Goal: Task Accomplishment & Management: Use online tool/utility

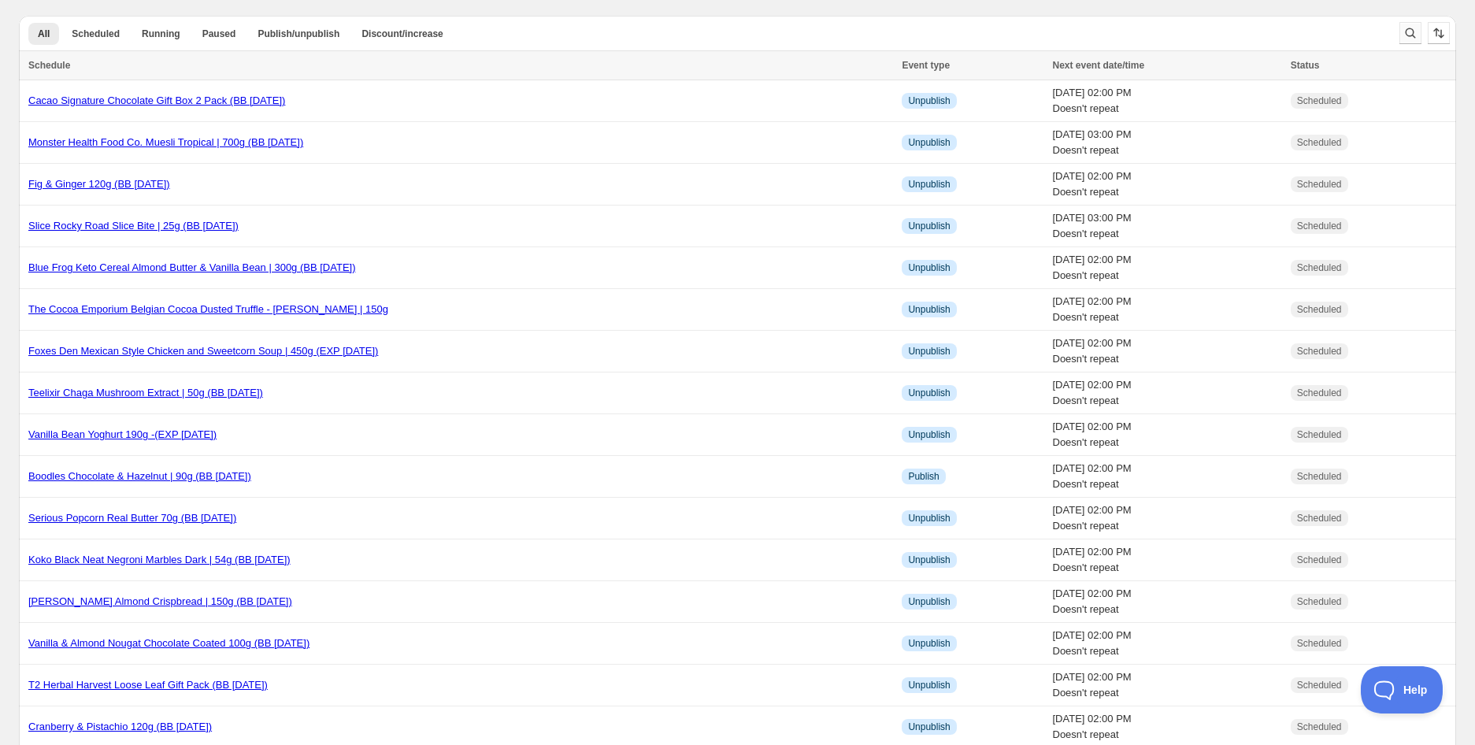
click at [1414, 38] on icon "Search and filter results" at bounding box center [1411, 33] width 10 height 10
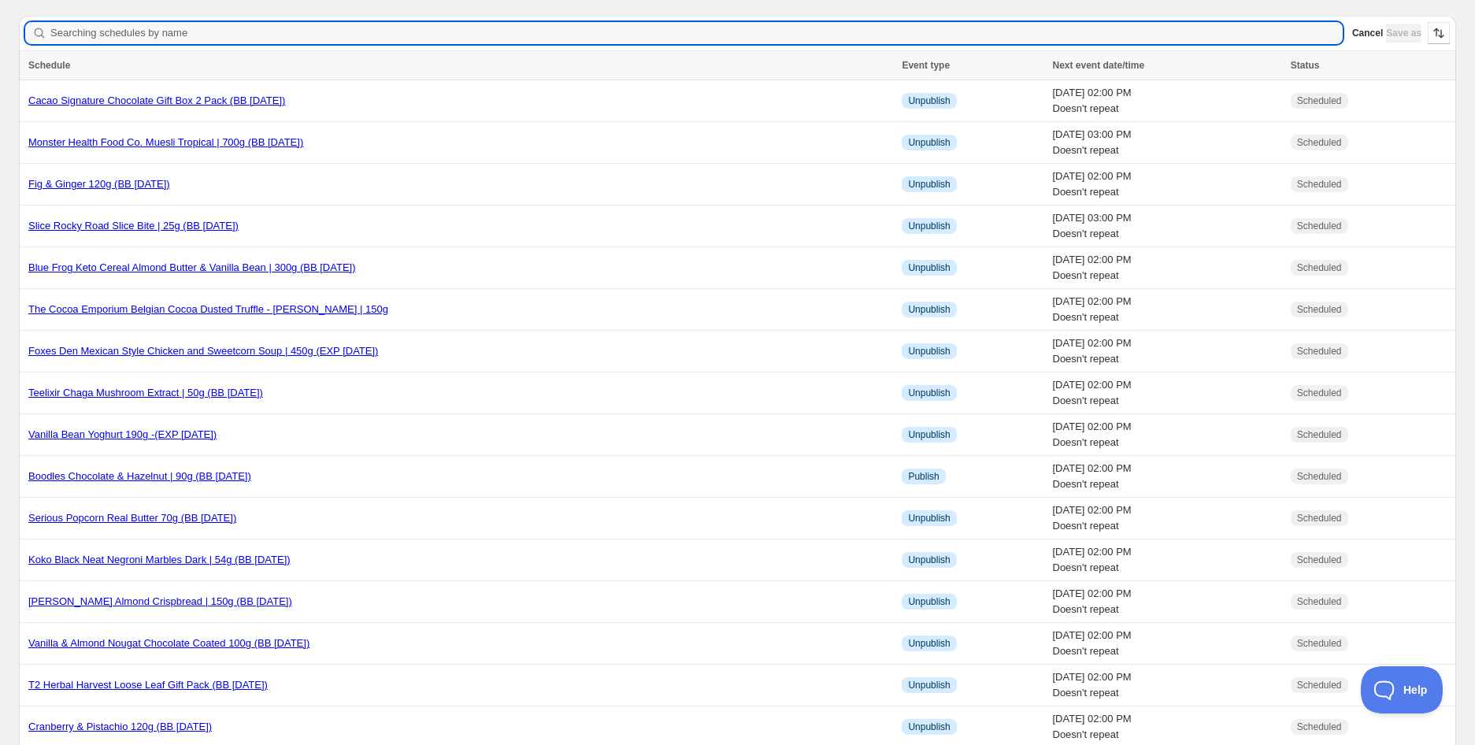
type input "OxyShred Ultra Energy RTD Kiwi Strawberry Can 355ml (EXP [DATE])"
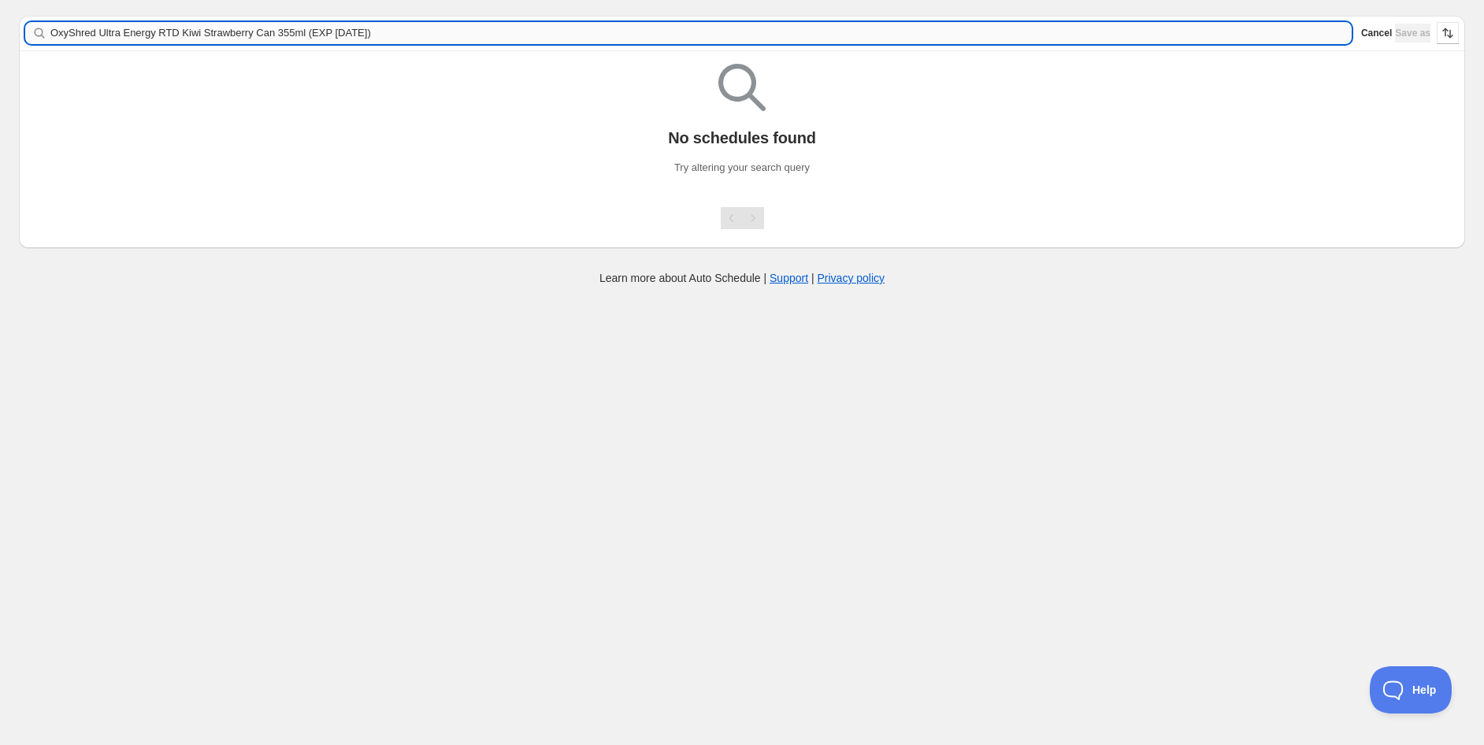
drag, startPoint x: 295, startPoint y: 35, endPoint x: 762, endPoint y: 42, distance: 467.0
click at [749, 41] on input "OxyShred Ultra Energy RTD Kiwi Strawberry Can 355ml (EXP [DATE])" at bounding box center [700, 33] width 1301 height 22
type input "OxyShred Ultra Energy RTD Kiwi Strawberry Can 355ml"
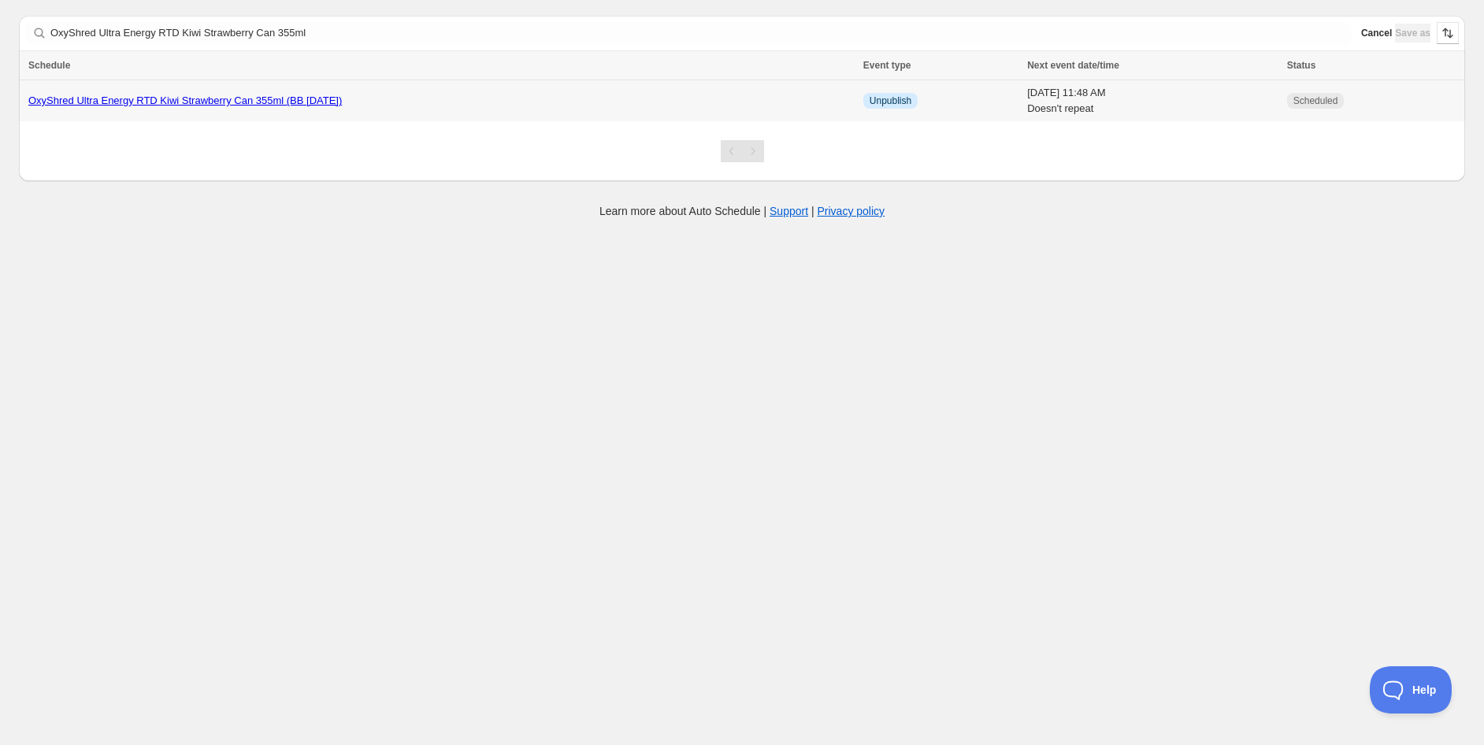
click at [291, 104] on link "OxyShred Ultra Energy RTD Kiwi Strawberry Can 355ml (BB [DATE])" at bounding box center [184, 100] width 313 height 12
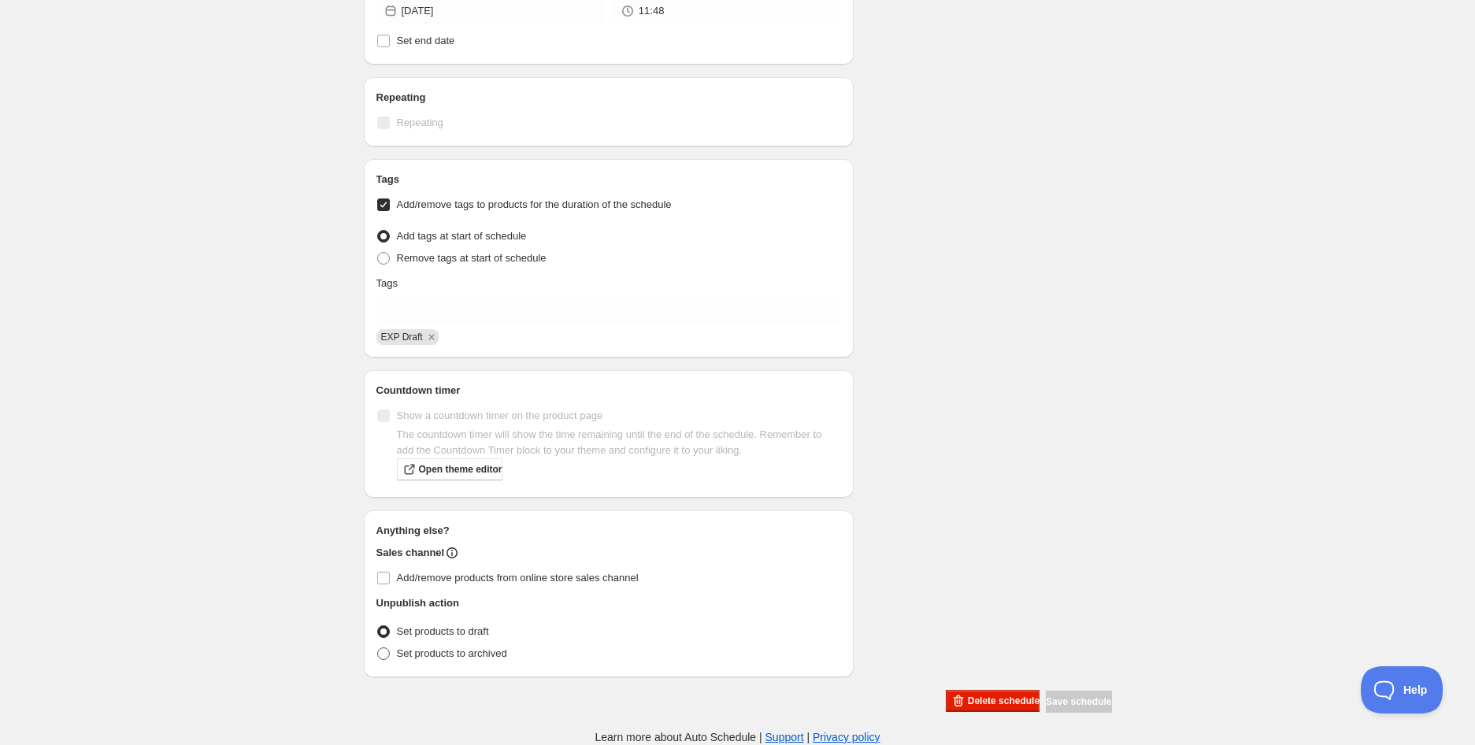
scroll to position [605, 0]
click at [392, 658] on label "Set products to archived" at bounding box center [441, 657] width 131 height 22
click at [378, 651] on input "Set products to archived" at bounding box center [377, 650] width 1 height 1
radio input "true"
click at [269, 454] on div "OxyShred Ultra Energy RTD Kiwi Strawberry Can 355ml (BB [DATE]). This page is r…" at bounding box center [737, 71] width 1475 height 1353
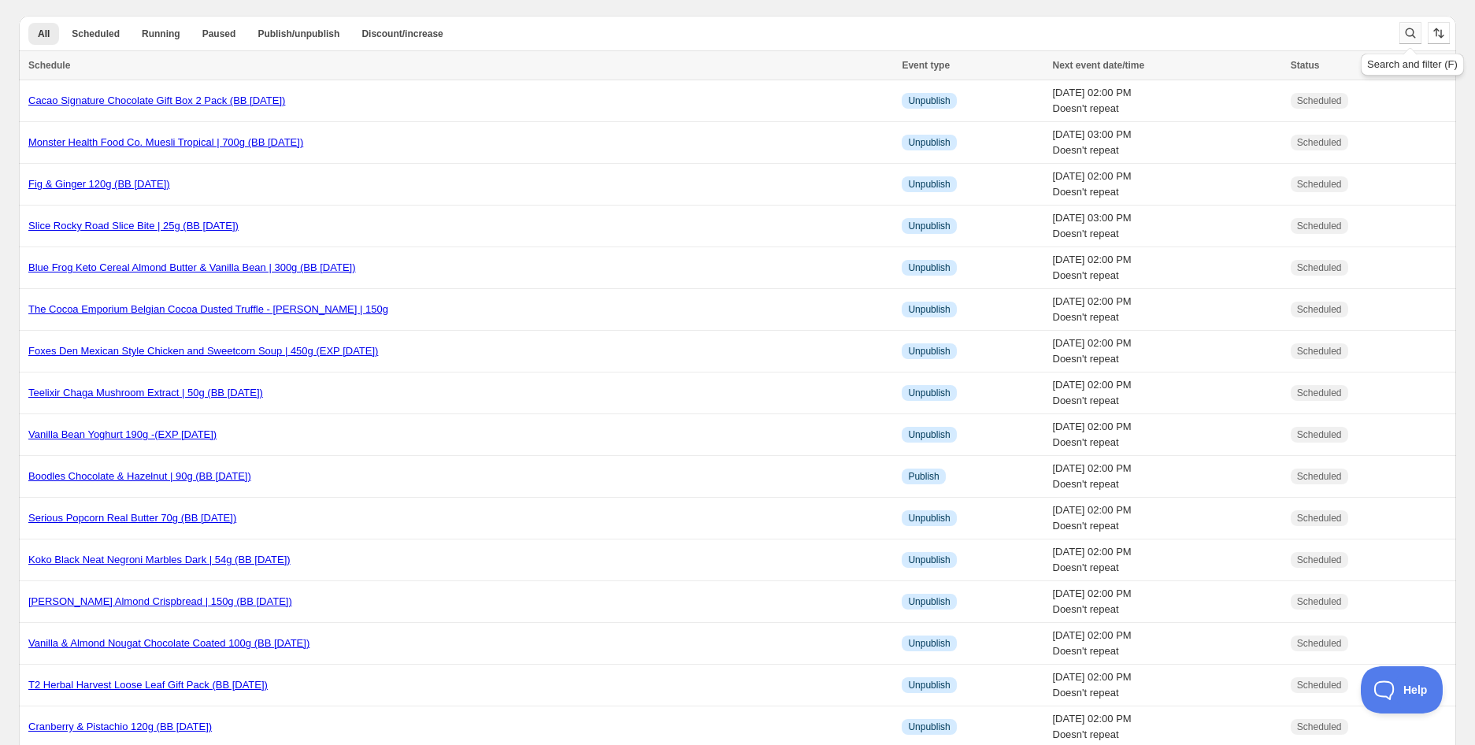
click at [1410, 28] on icon "Search and filter results" at bounding box center [1411, 33] width 10 height 10
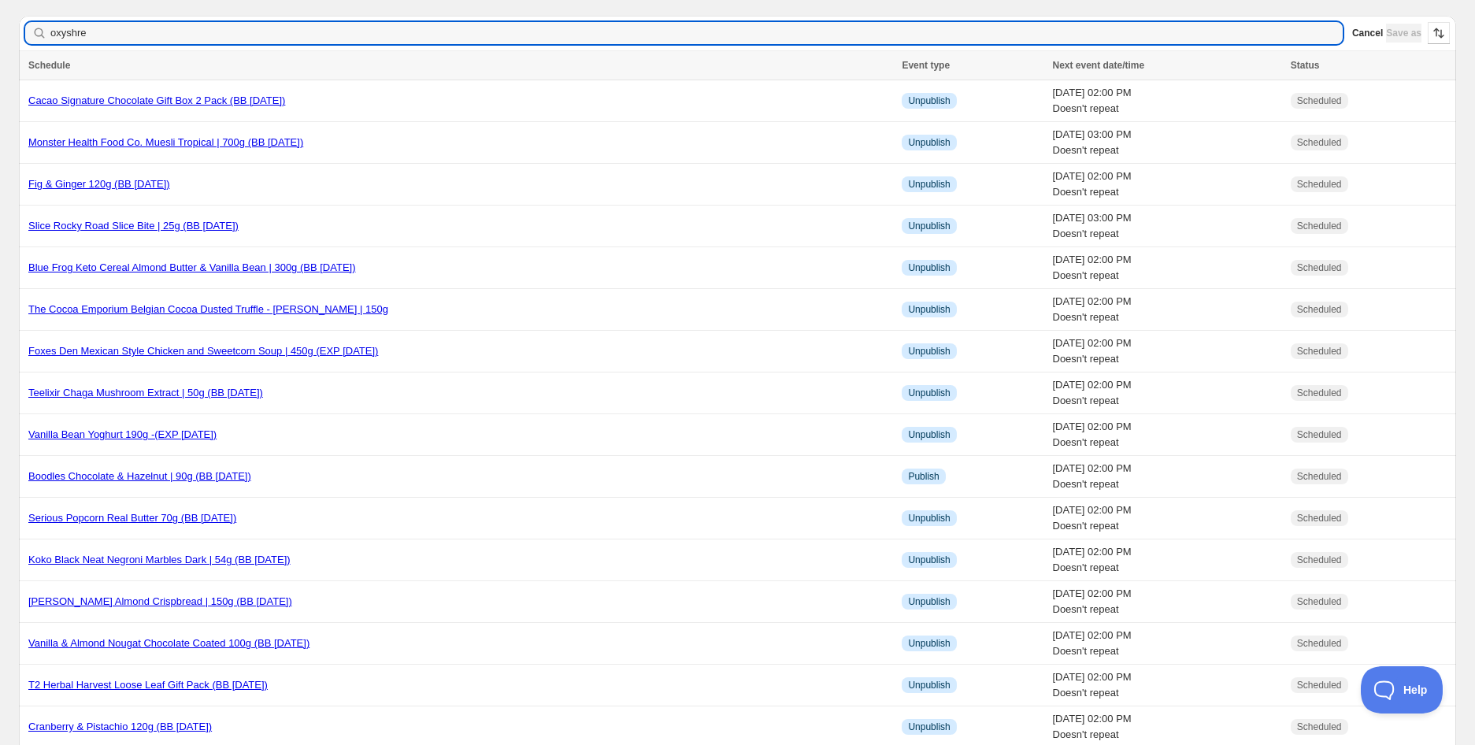
type input "oxyshred"
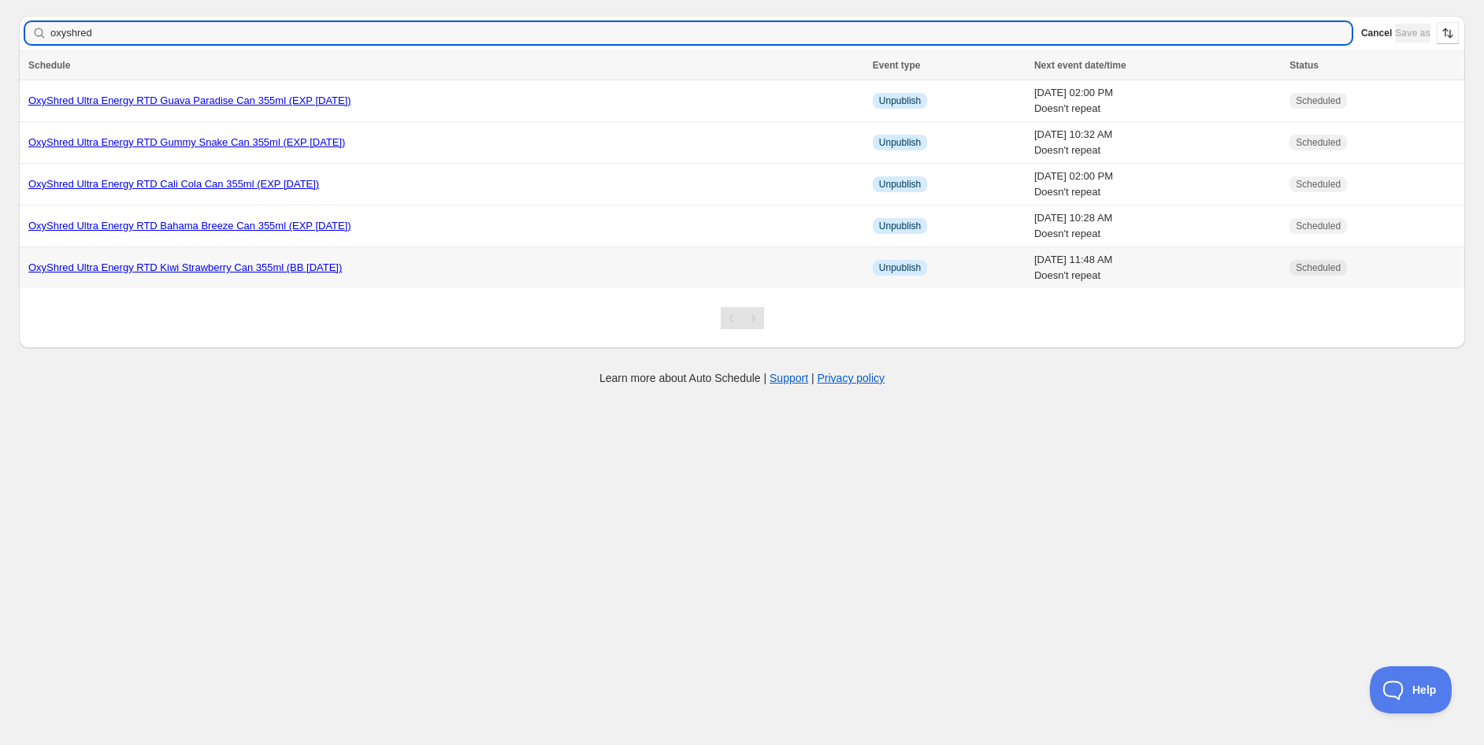
click at [208, 272] on link "OxyShred Ultra Energy RTD Kiwi Strawberry Can 355ml (BB [DATE])" at bounding box center [184, 267] width 313 height 12
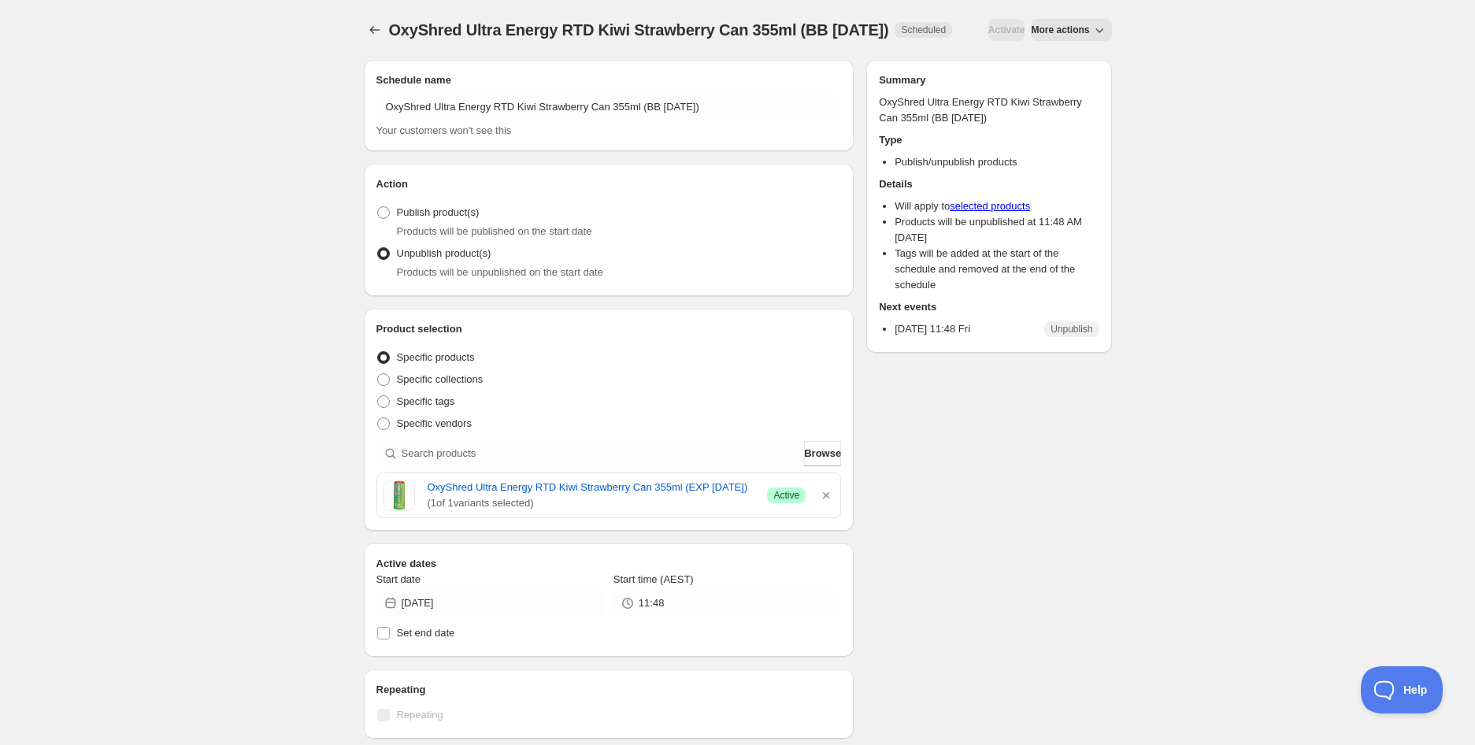
click at [232, 251] on div "OxyShred Ultra Energy RTD Kiwi Strawberry Can 355ml (BB [DATE]). This page is r…" at bounding box center [737, 668] width 1475 height 1337
click at [1163, 46] on div "OxyShred Ultra Energy RTD Kiwi Strawberry Can 355ml (BB [DATE]). This page is r…" at bounding box center [737, 668] width 1475 height 1337
click at [170, 153] on div "OxyShred Ultra Energy RTD Kiwi Strawberry Can 355ml (BB [DATE]). This page is r…" at bounding box center [737, 668] width 1475 height 1337
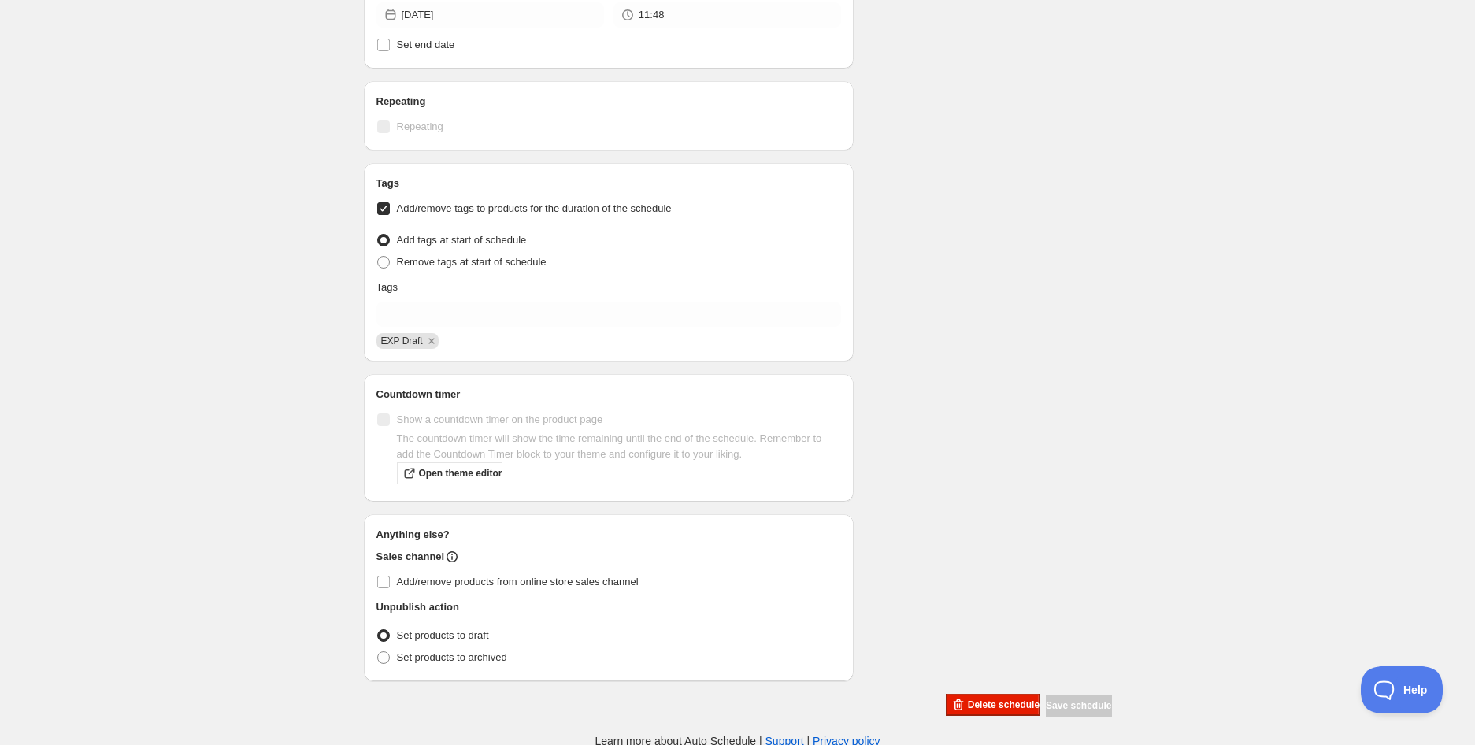
scroll to position [589, 0]
click at [1043, 288] on div "Schedule name OxyShred Ultra Energy RTD Kiwi Strawberry Can 355ml (BB [DATE]) Y…" at bounding box center [731, 87] width 761 height 1258
click at [397, 663] on label "Set products to archived" at bounding box center [441, 657] width 131 height 22
click at [378, 651] on input "Set products to archived" at bounding box center [377, 650] width 1 height 1
radio input "true"
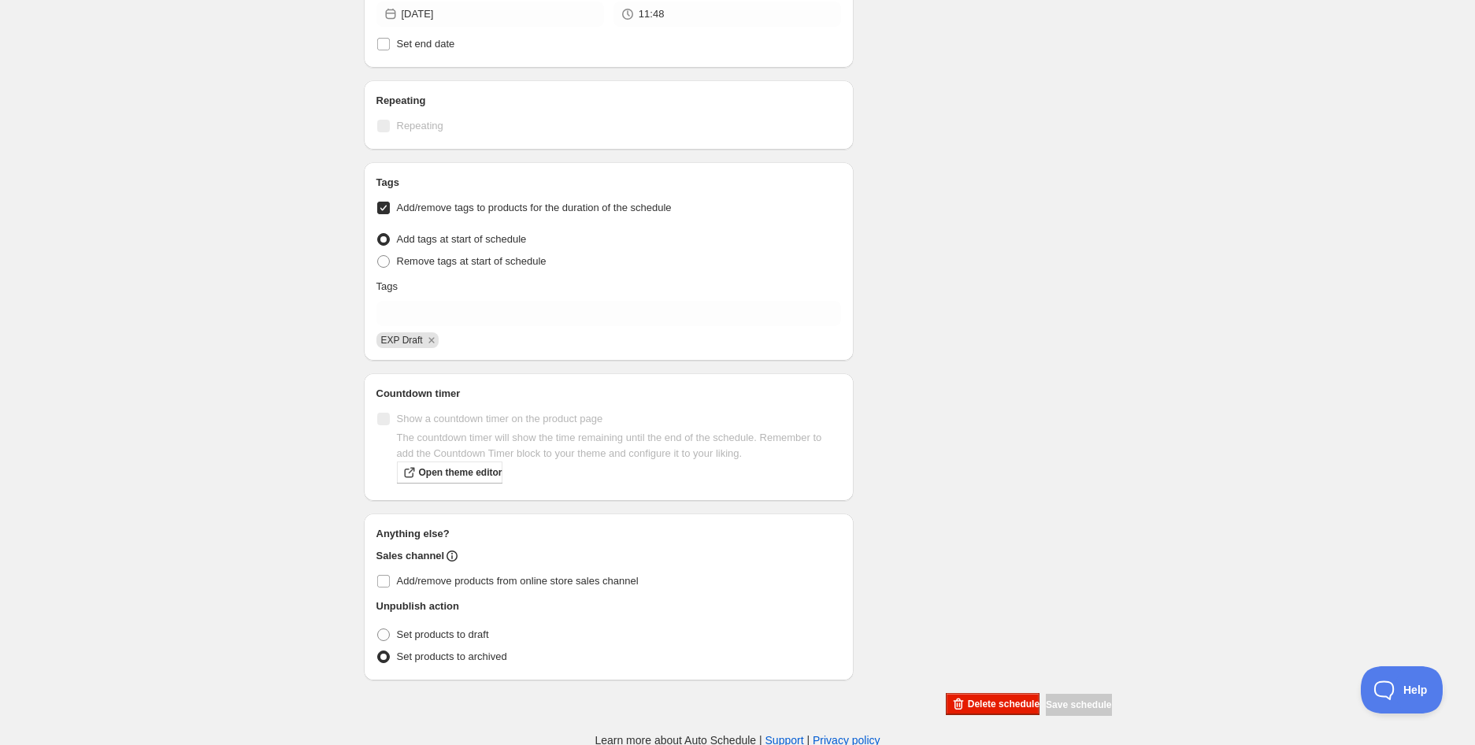
click at [1276, 72] on div "OxyShred Ultra Energy RTD Kiwi Strawberry Can 355ml (BB [DATE]). This page is r…" at bounding box center [737, 79] width 1475 height 1337
click at [260, 23] on div "OxyShred Ultra Energy RTD Kiwi Strawberry Can 355ml (BB [DATE]). This page is r…" at bounding box center [737, 79] width 1475 height 1337
click at [1069, 154] on div "Schedule name OxyShred Ultra Energy RTD Kiwi Strawberry Can 355ml (BB [DATE]) Y…" at bounding box center [731, 87] width 761 height 1258
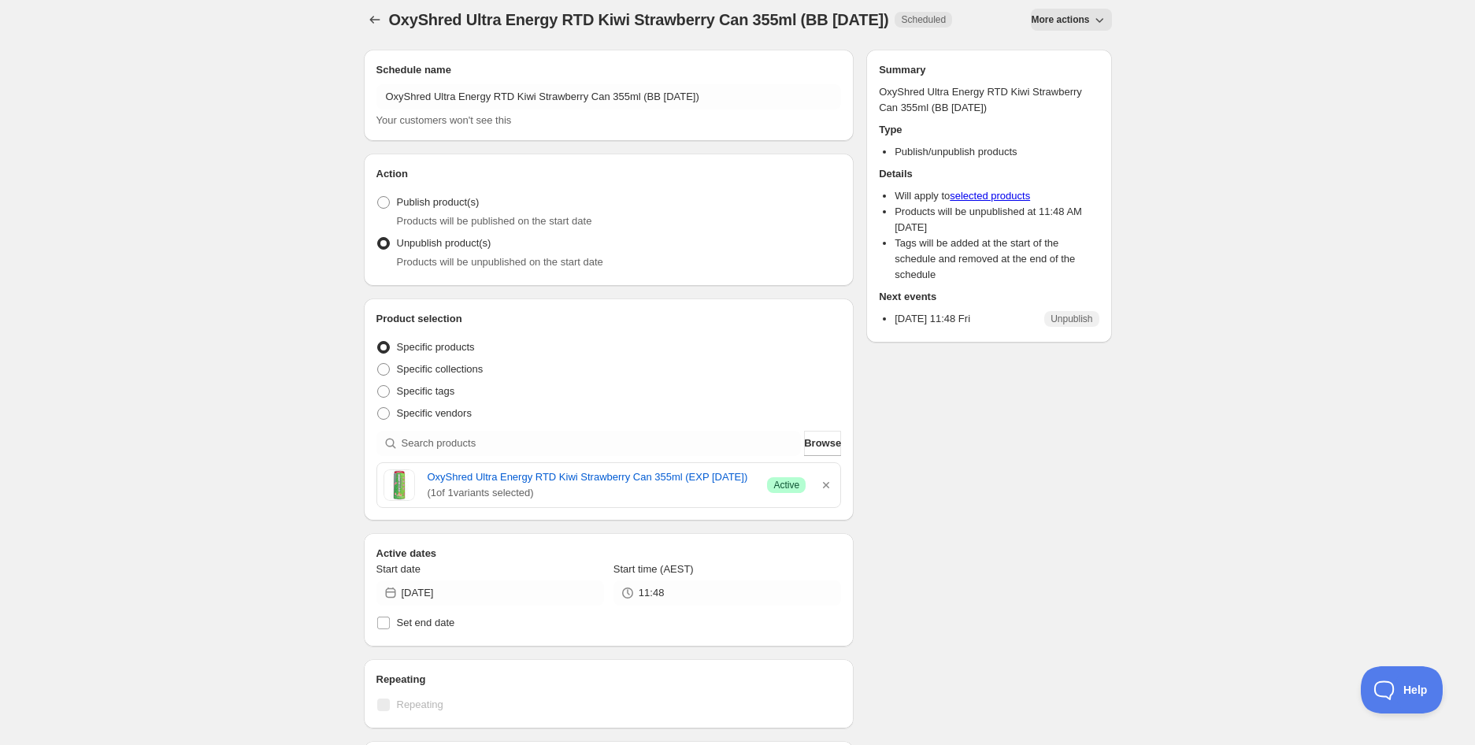
scroll to position [0, 0]
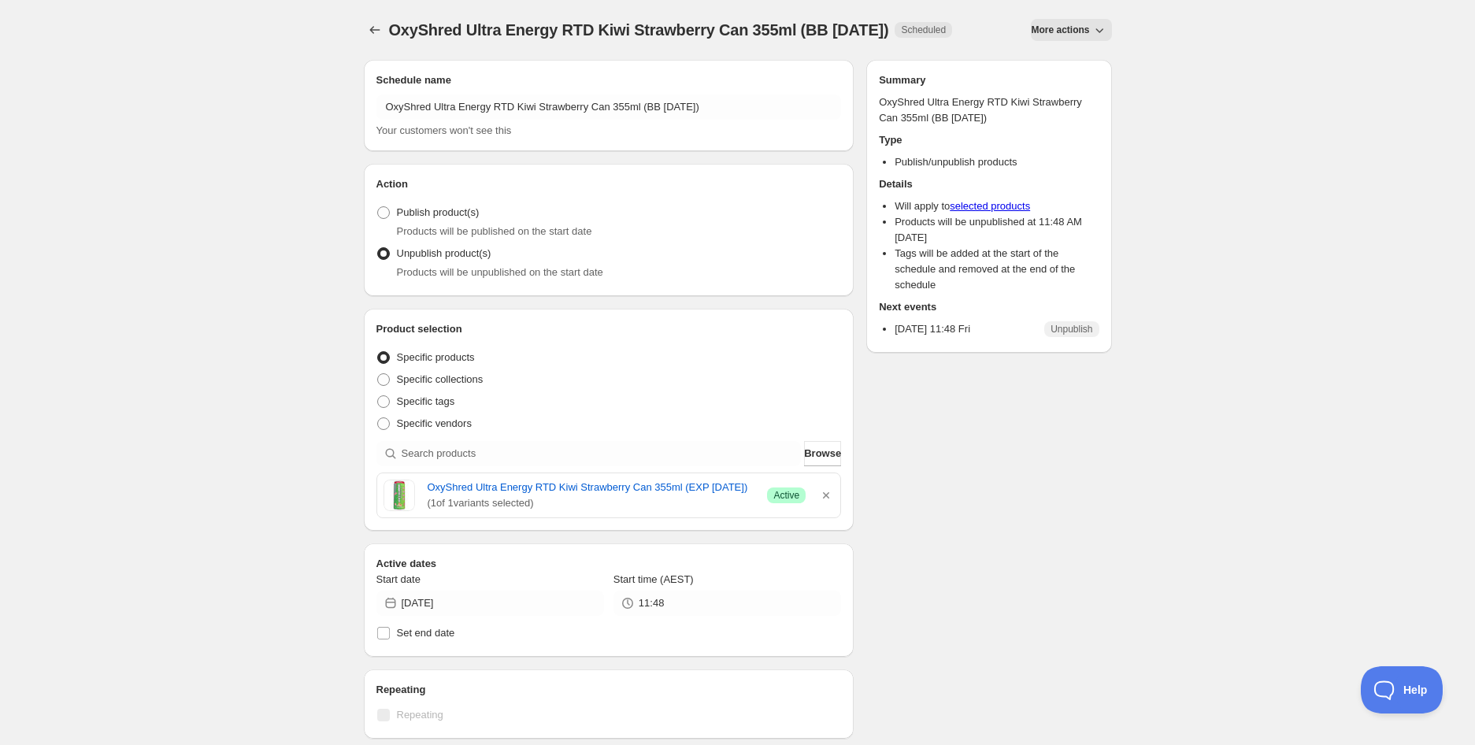
click at [297, 198] on div "OxyShred Ultra Energy RTD Kiwi Strawberry Can 355ml (BB [DATE]). This page is r…" at bounding box center [737, 668] width 1475 height 1337
click at [269, 72] on div "OxyShred Ultra Energy RTD Kiwi Strawberry Can 355ml (BB [DATE]). This page is r…" at bounding box center [737, 668] width 1475 height 1337
click at [172, 235] on div "OxyShred Ultra Energy RTD Kiwi Strawberry Can 355ml (BB [DATE]). This page is r…" at bounding box center [737, 668] width 1475 height 1337
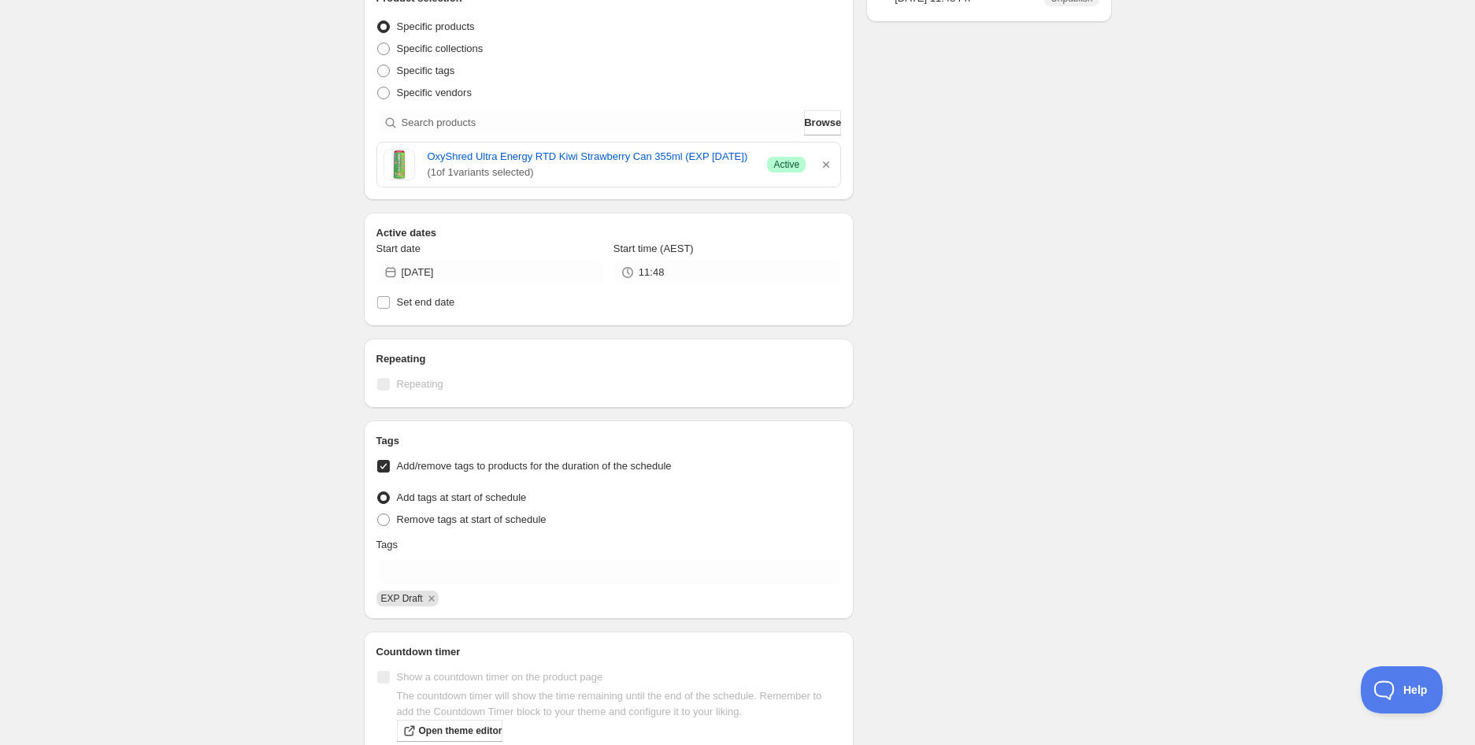
scroll to position [350, 0]
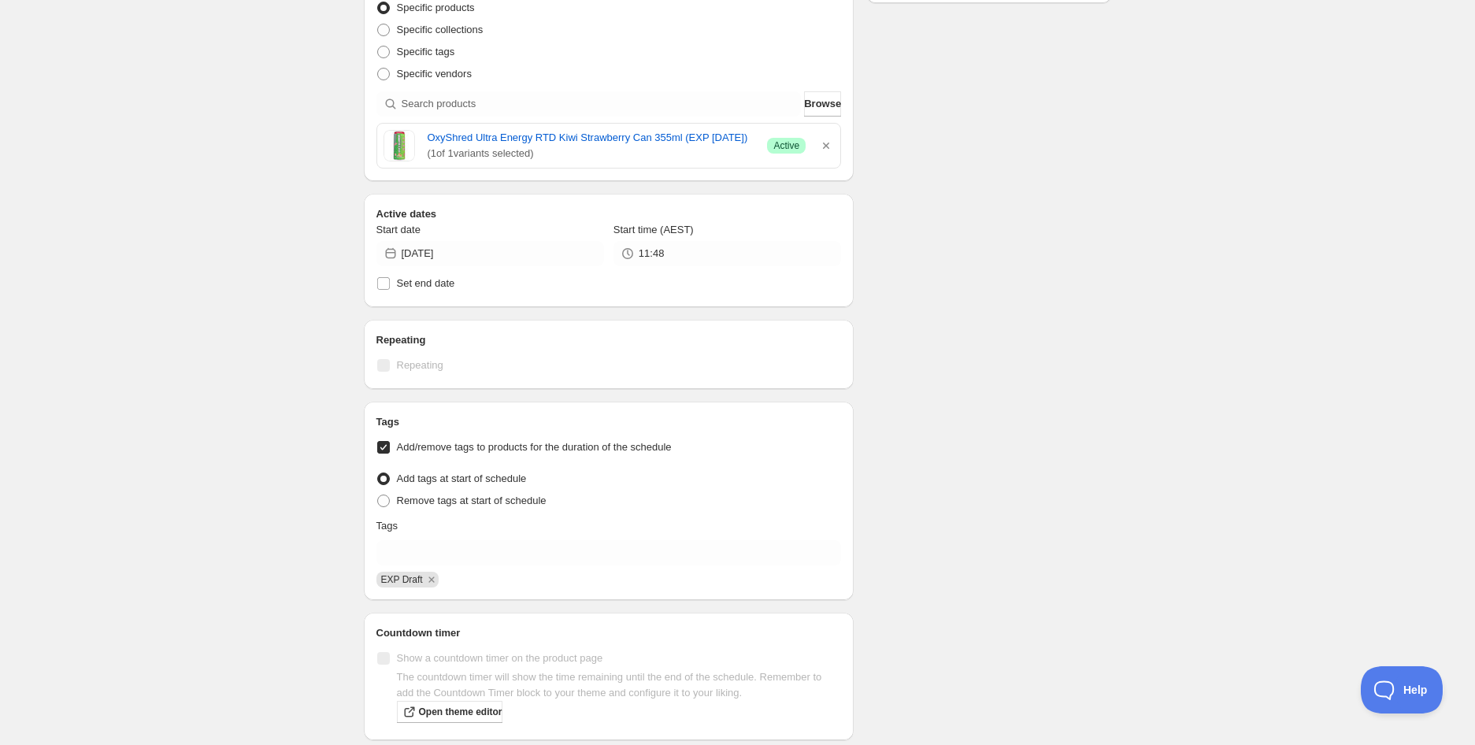
click at [309, 256] on div "OxyShred Ultra Energy RTD Kiwi Strawberry Can 355ml (BB [DATE]). This page is r…" at bounding box center [737, 318] width 1475 height 1337
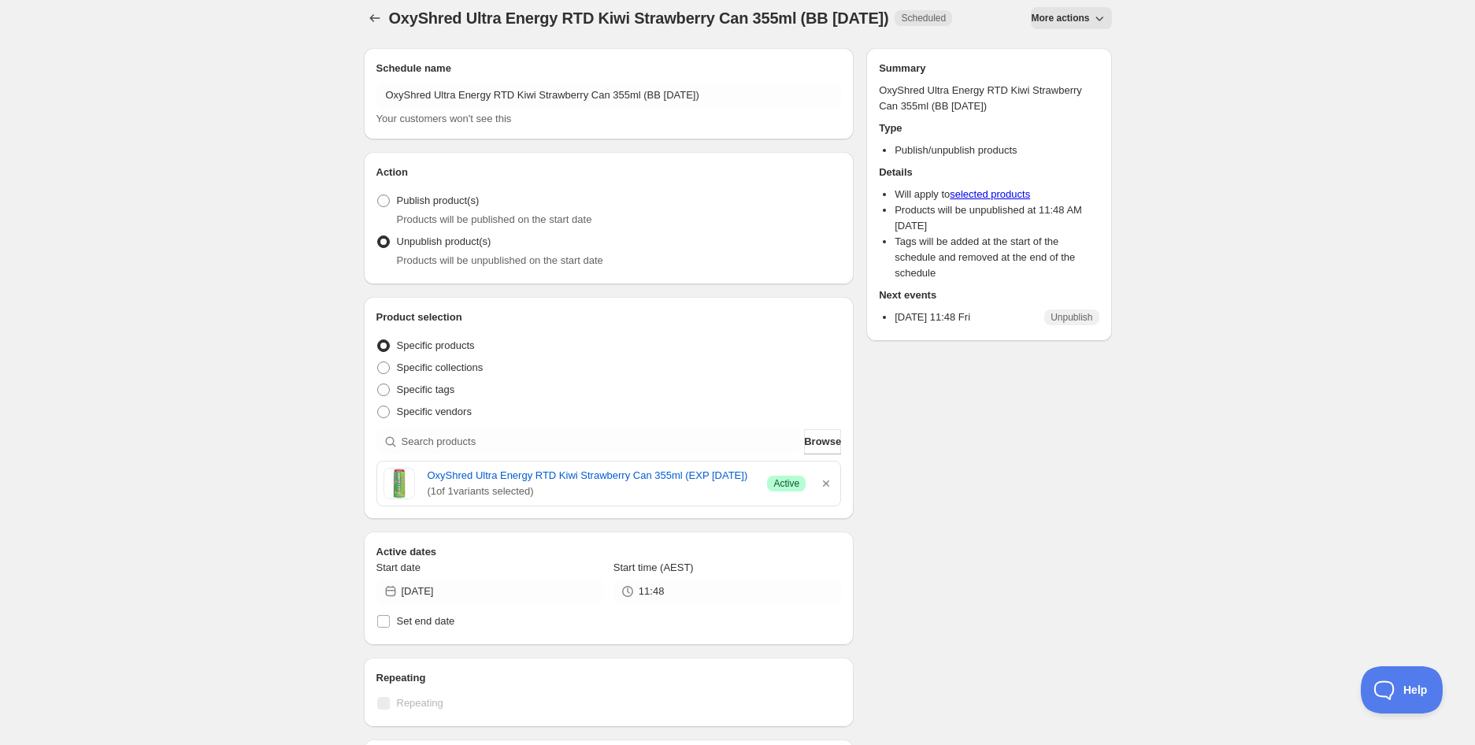
scroll to position [0, 0]
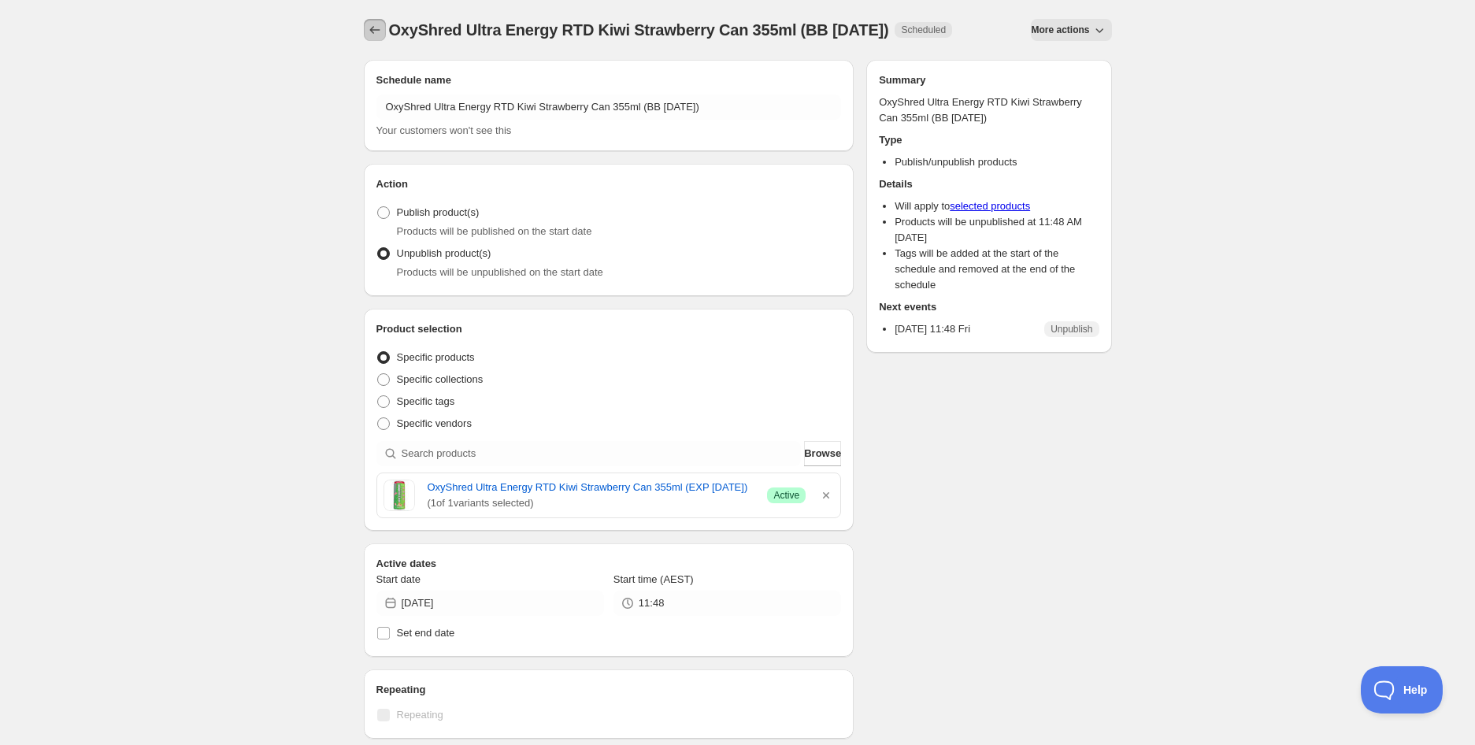
click at [365, 25] on button "Schedules" at bounding box center [375, 30] width 22 height 22
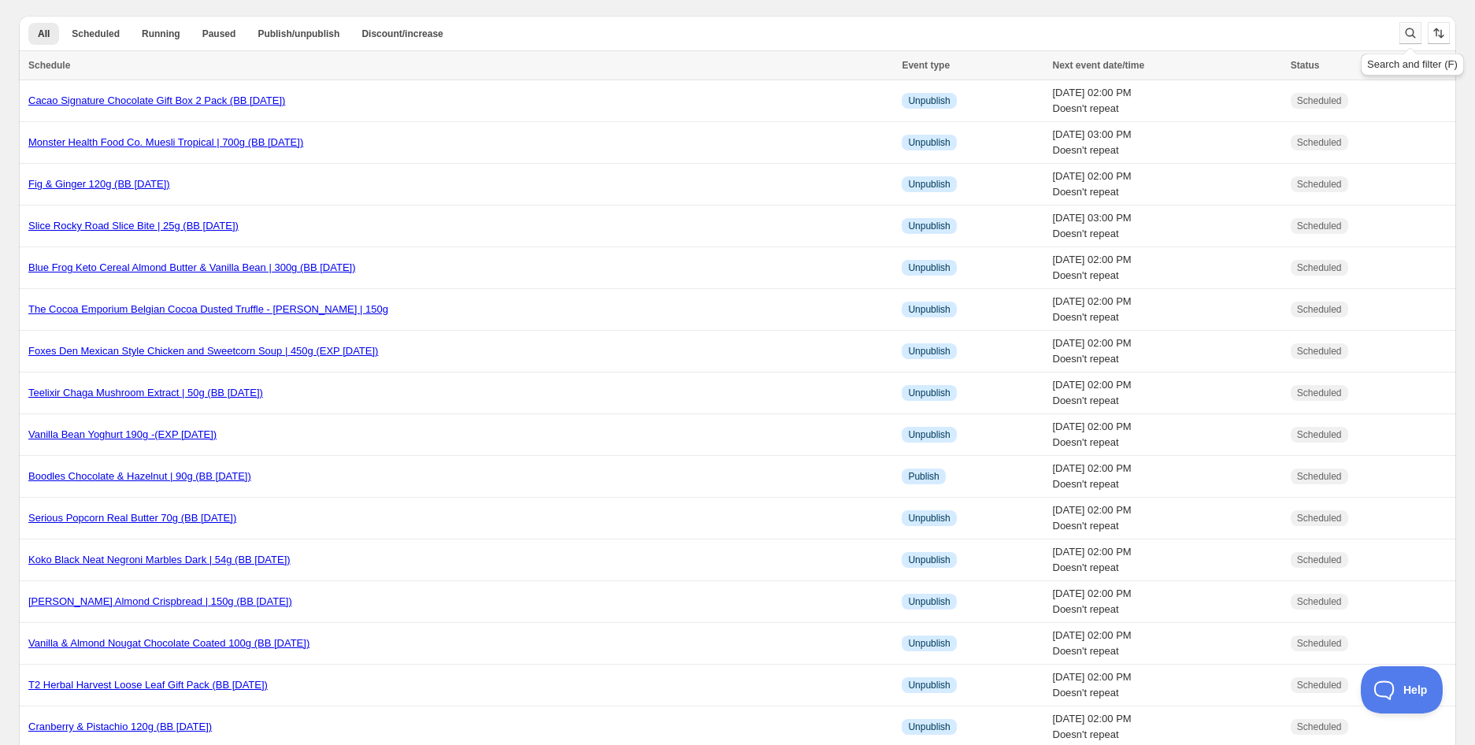
click at [1420, 28] on button "Search and filter results" at bounding box center [1410, 33] width 22 height 22
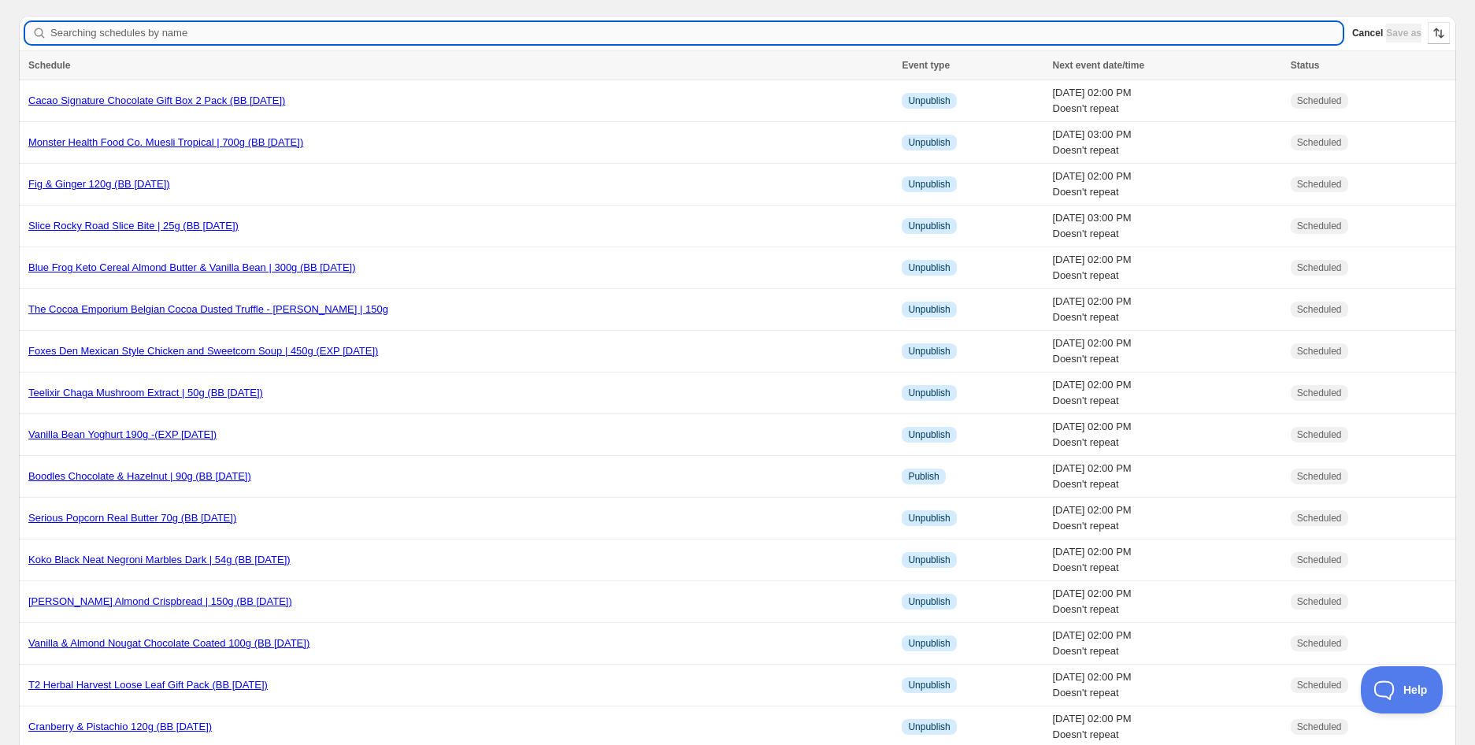
click at [224, 28] on input "Searching schedules by name" at bounding box center [696, 33] width 1292 height 22
type input "oxyshred"
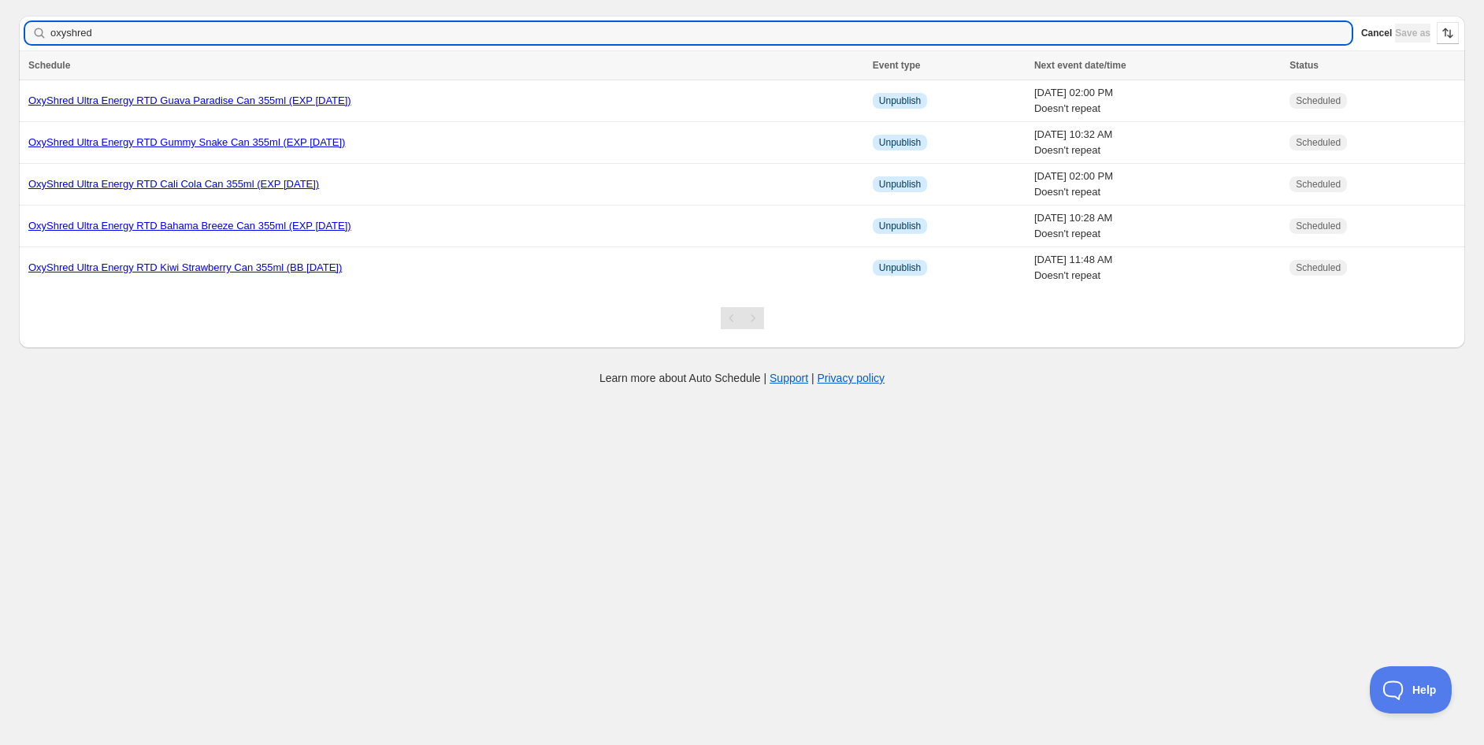
click at [211, 372] on div "Learn more about Auto Schedule | Support | Privacy policy" at bounding box center [742, 378] width 1452 height 16
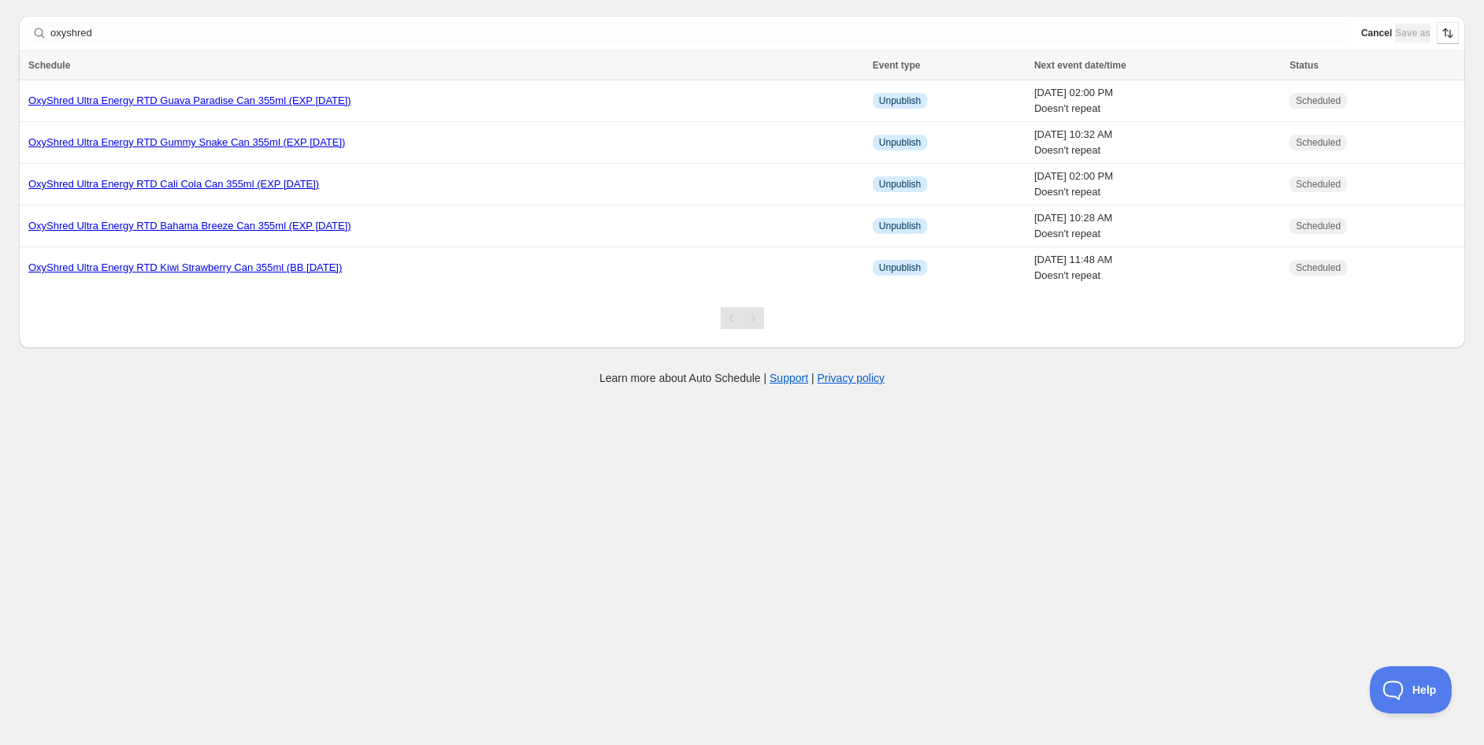
click at [1057, 484] on body "Create schedule Help & support Cancel Discount prices Schedule a discount, sale…" at bounding box center [742, 372] width 1484 height 745
drag, startPoint x: 191, startPoint y: 47, endPoint x: 201, endPoint y: 39, distance: 12.9
click at [191, 47] on div "Searching schedules by name oxyshred Clear Cancel Save as" at bounding box center [742, 33] width 1446 height 35
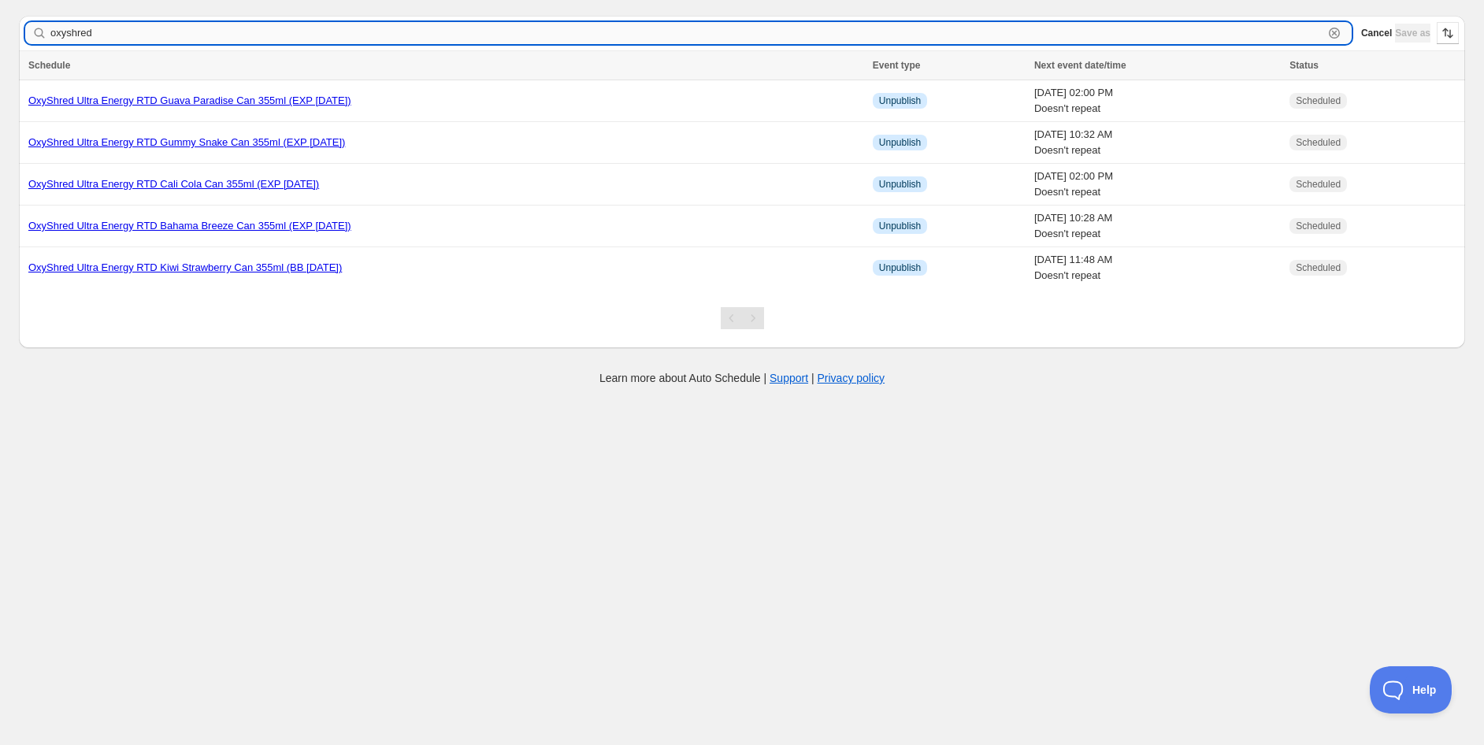
click at [202, 39] on input "oxyshred" at bounding box center [686, 33] width 1273 height 22
